Goal: Participate in discussion: Engage in conversation with other users on a specific topic

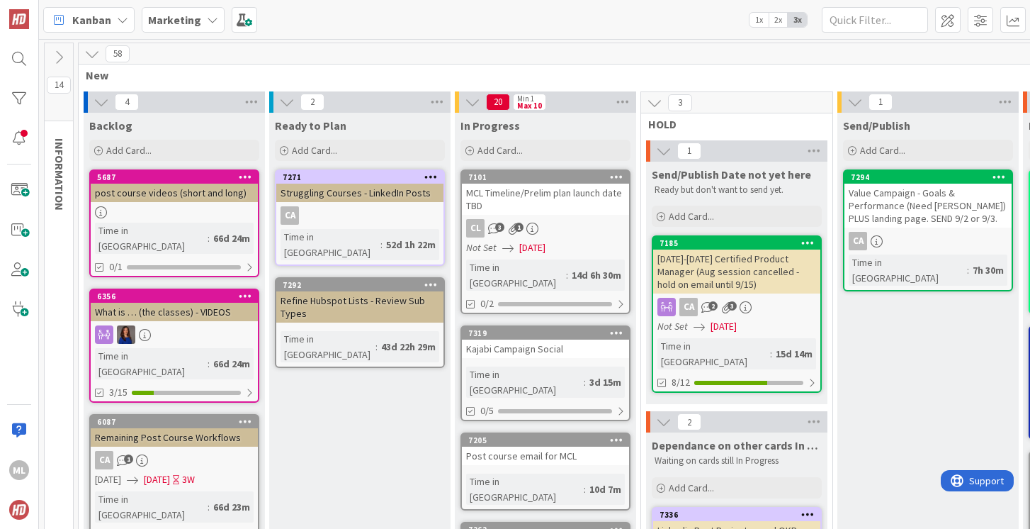
click at [191, 19] on b "Marketing" at bounding box center [174, 20] width 53 height 14
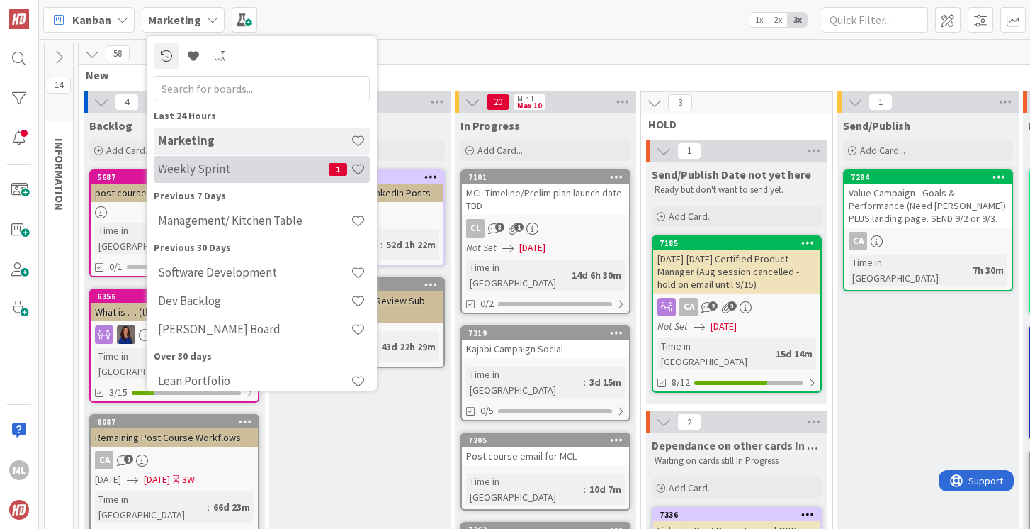
click at [180, 176] on div "Weekly Sprint 1" at bounding box center [262, 169] width 216 height 27
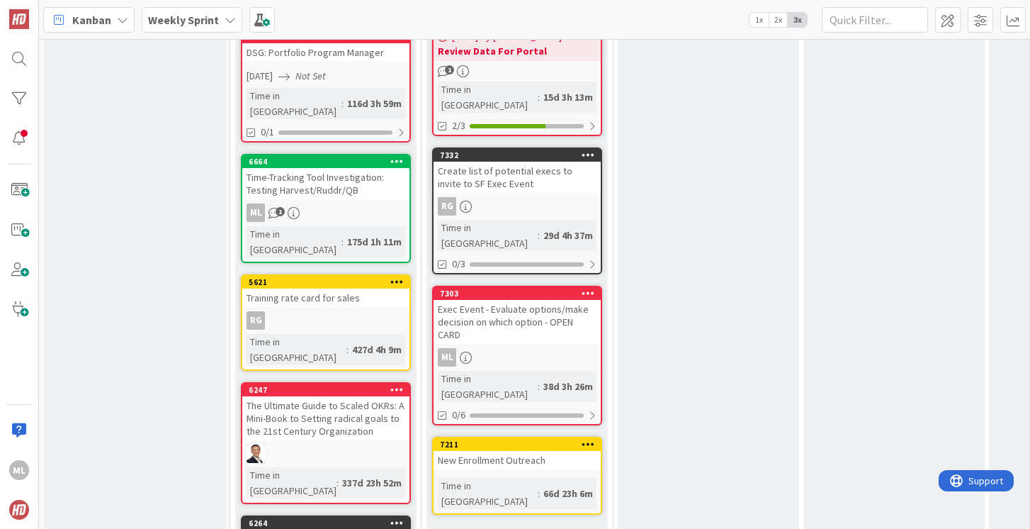
scroll to position [1316, 0]
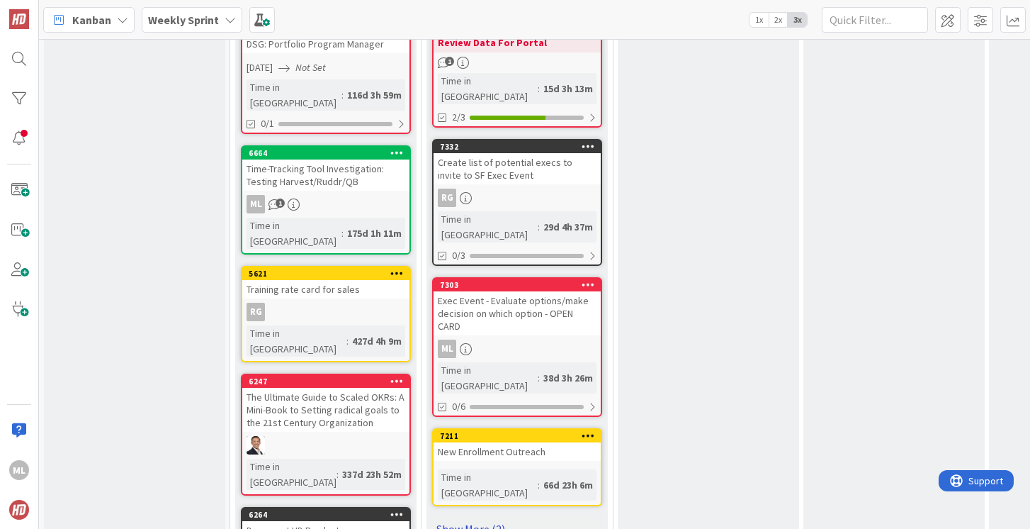
click at [479, 517] on link "Show More (2)" at bounding box center [517, 528] width 170 height 23
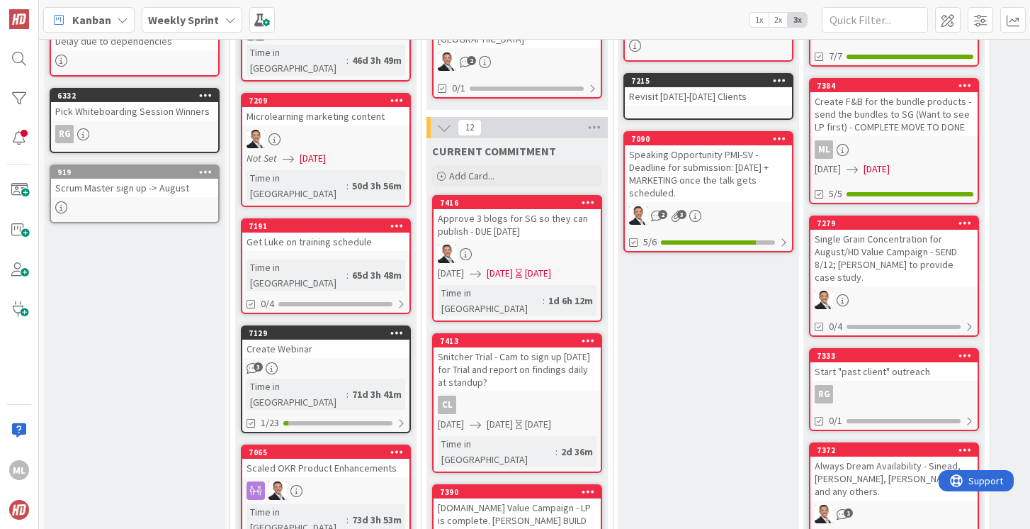
scroll to position [288, 0]
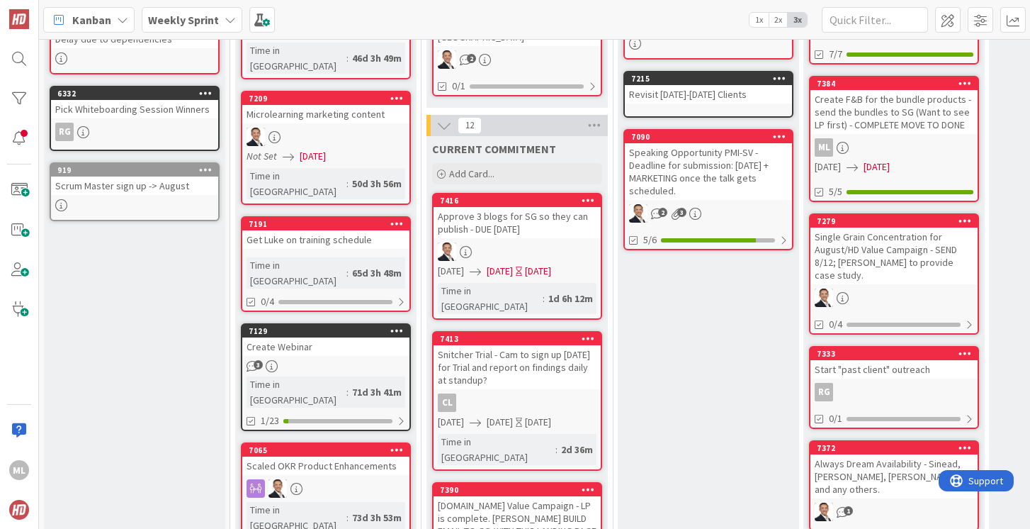
click at [517, 207] on div "Approve 3 blogs for SG so they can publish - DUE [DATE]" at bounding box center [517, 222] width 167 height 31
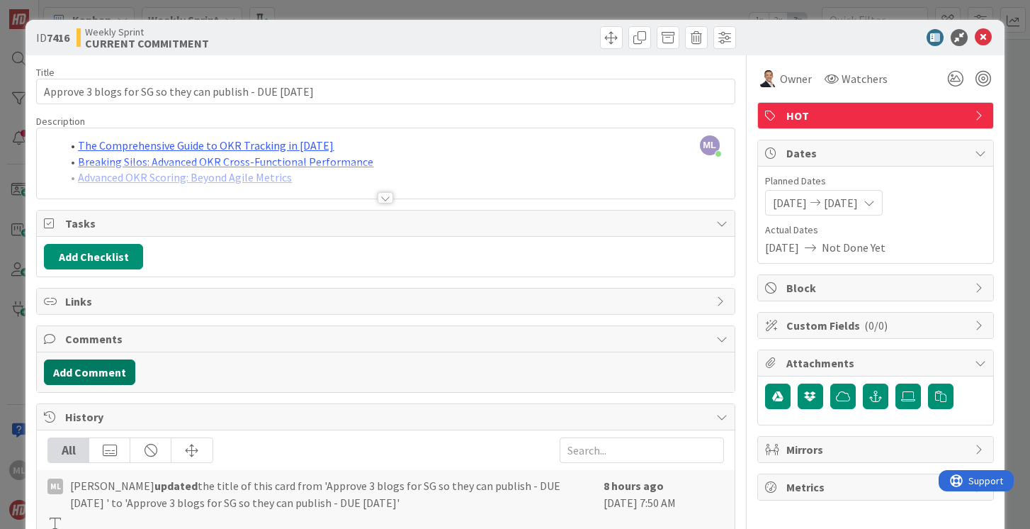
click at [101, 372] on button "Add Comment" at bounding box center [89, 372] width 91 height 26
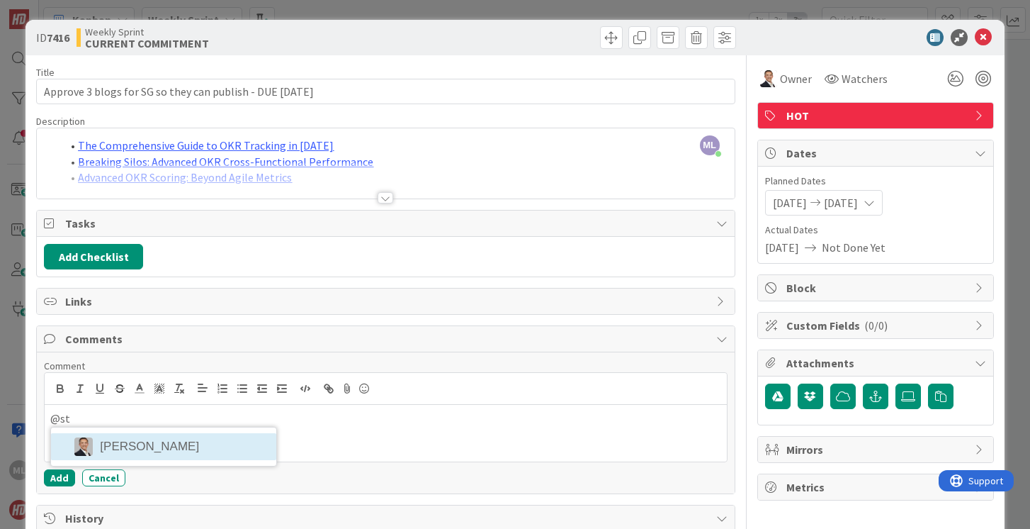
click at [124, 444] on li "[PERSON_NAME]" at bounding box center [163, 446] width 225 height 27
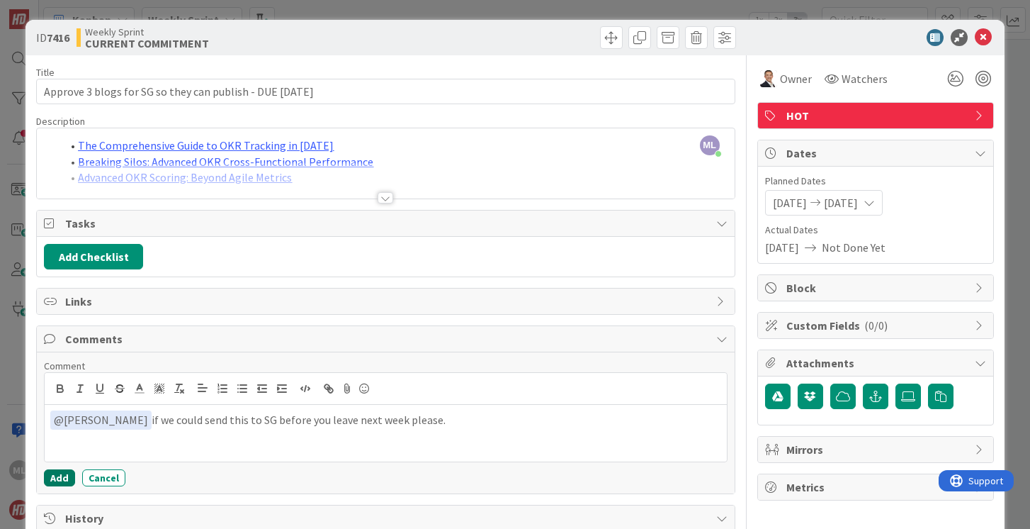
click at [52, 480] on button "Add" at bounding box center [59, 477] width 31 height 17
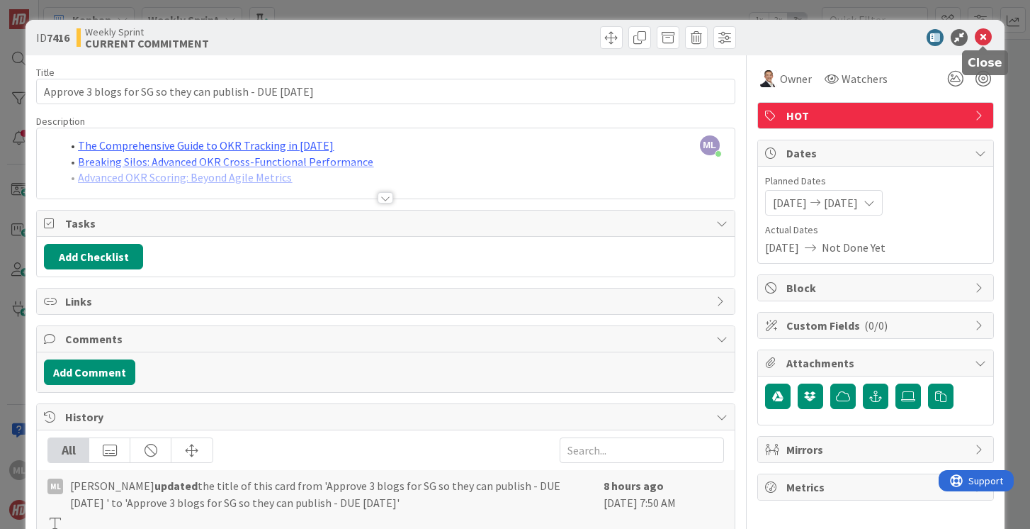
click at [984, 42] on icon at bounding box center [983, 37] width 17 height 17
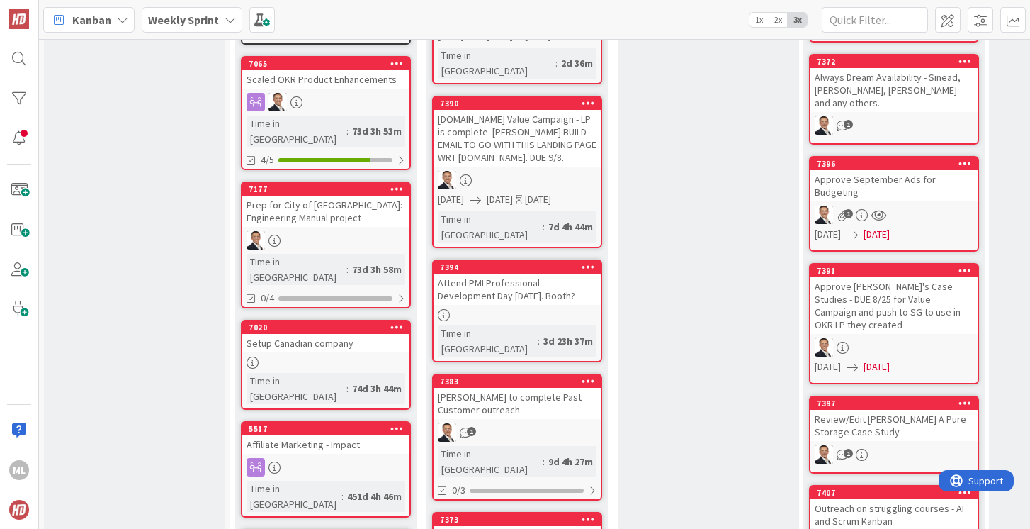
scroll to position [676, 0]
